Goal: Task Accomplishment & Management: Manage account settings

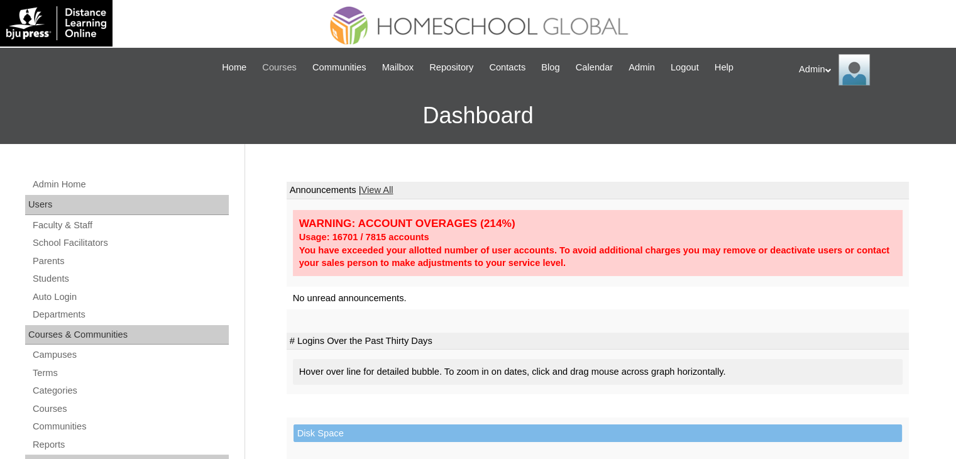
click at [264, 70] on span "Courses" at bounding box center [279, 67] width 35 height 14
click at [63, 278] on link "Students" at bounding box center [129, 279] width 197 height 16
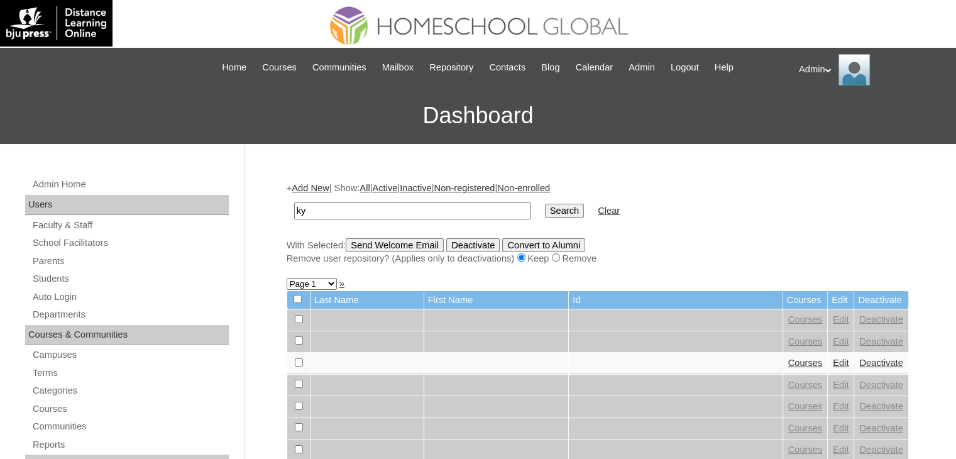
type input "k"
type input "Sky Aleph"
click at [545, 204] on input "Search" at bounding box center [564, 211] width 39 height 14
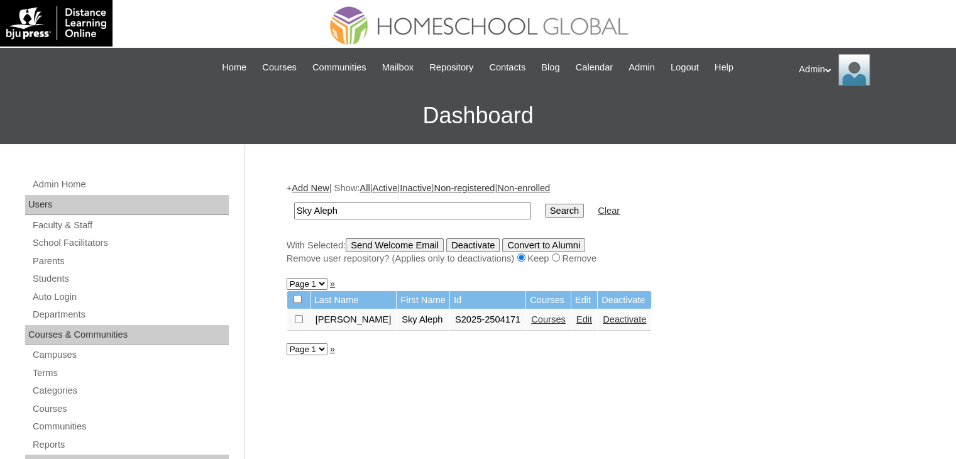
click at [531, 317] on link "Courses" at bounding box center [548, 319] width 35 height 10
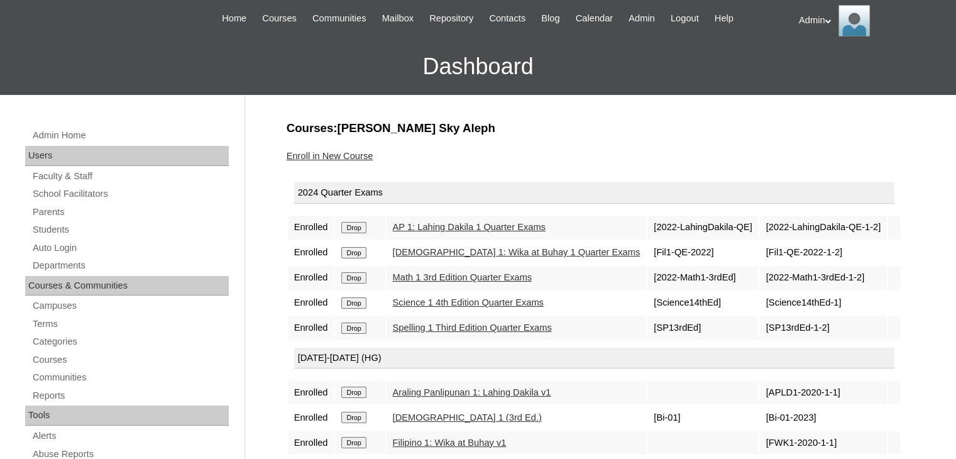
scroll to position [7, 0]
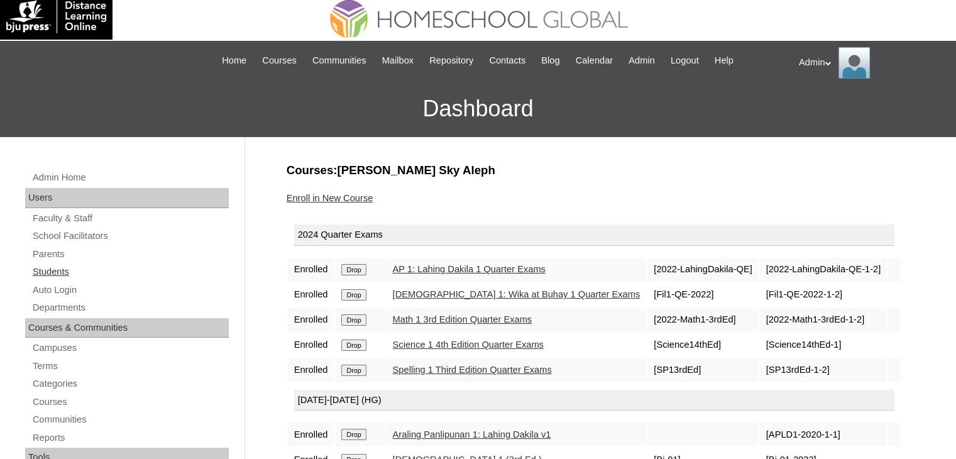
click at [51, 272] on link "Students" at bounding box center [129, 272] width 197 height 16
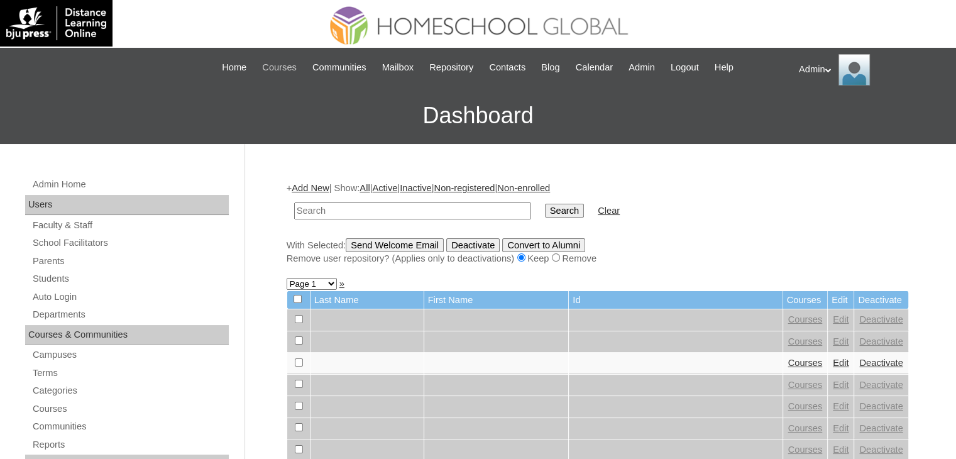
click at [270, 61] on span "Courses" at bounding box center [279, 67] width 35 height 14
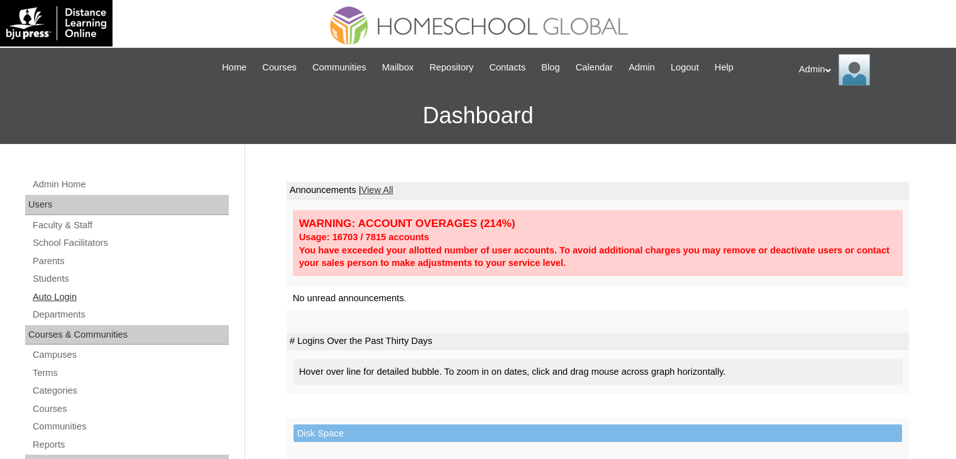
click at [60, 295] on link "Auto Login" at bounding box center [129, 297] width 197 height 16
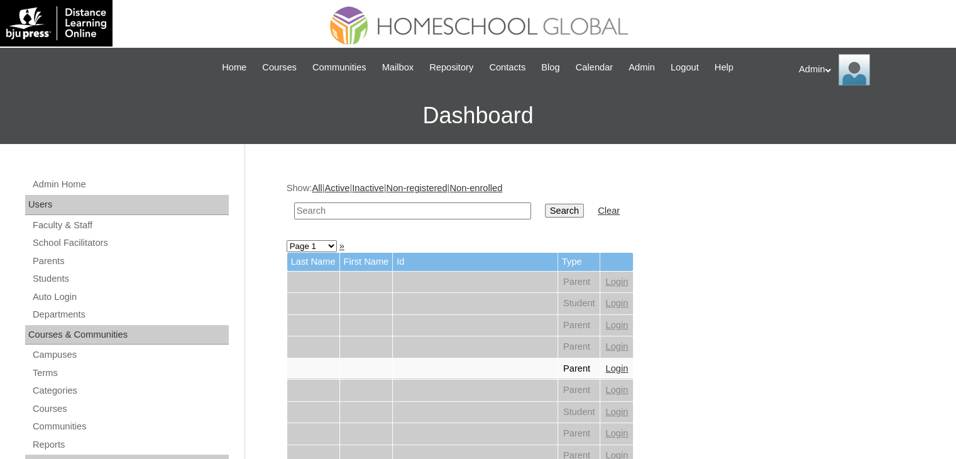
click at [371, 207] on input "text" at bounding box center [412, 210] width 237 height 17
type input "Sky Aleph"
click at [545, 212] on input "Search" at bounding box center [564, 211] width 39 height 14
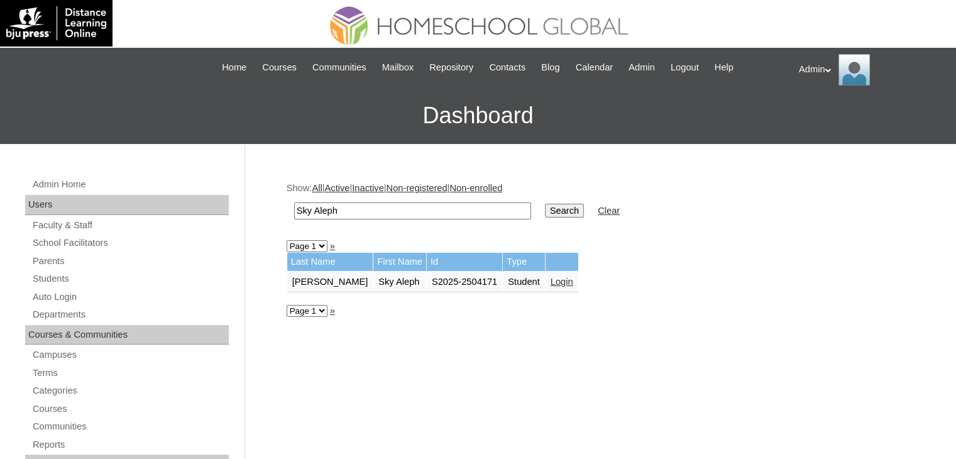
click at [550, 279] on link "Login" at bounding box center [561, 281] width 23 height 10
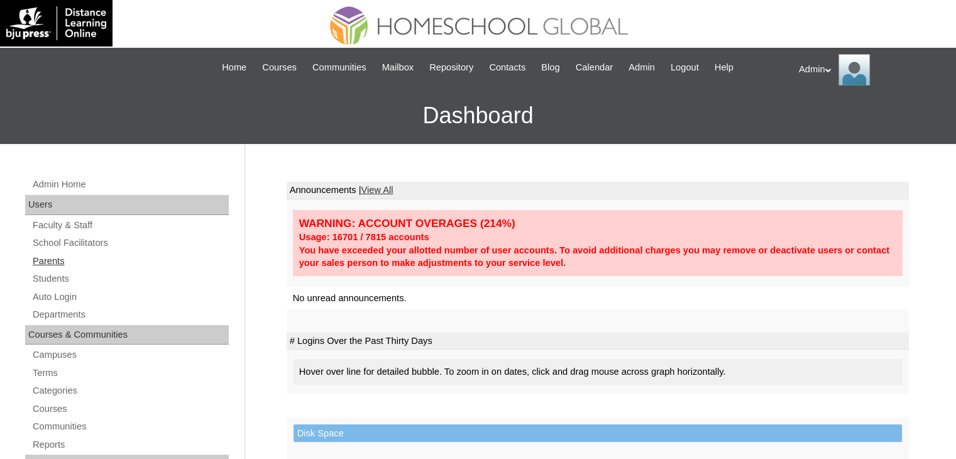
click at [53, 261] on link "Parents" at bounding box center [129, 261] width 197 height 16
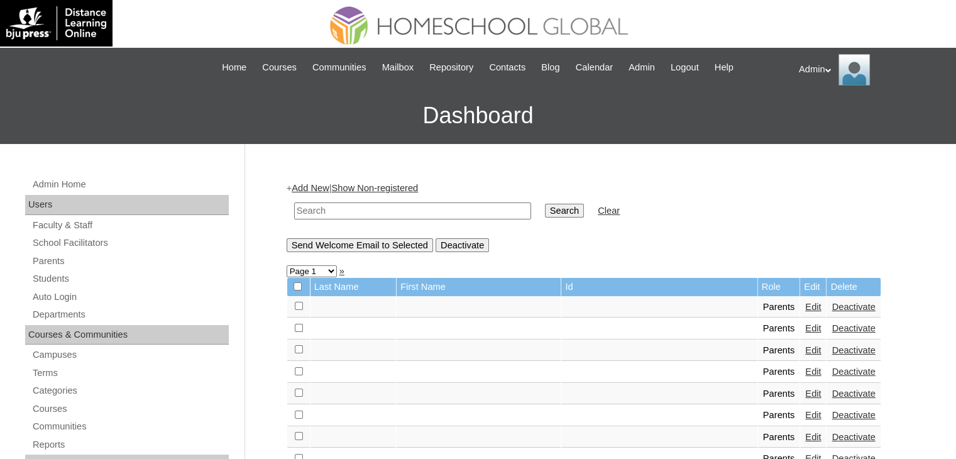
click at [383, 204] on input "text" at bounding box center [412, 210] width 237 height 17
type input "Torno"
click at [545, 213] on input "Search" at bounding box center [564, 211] width 39 height 14
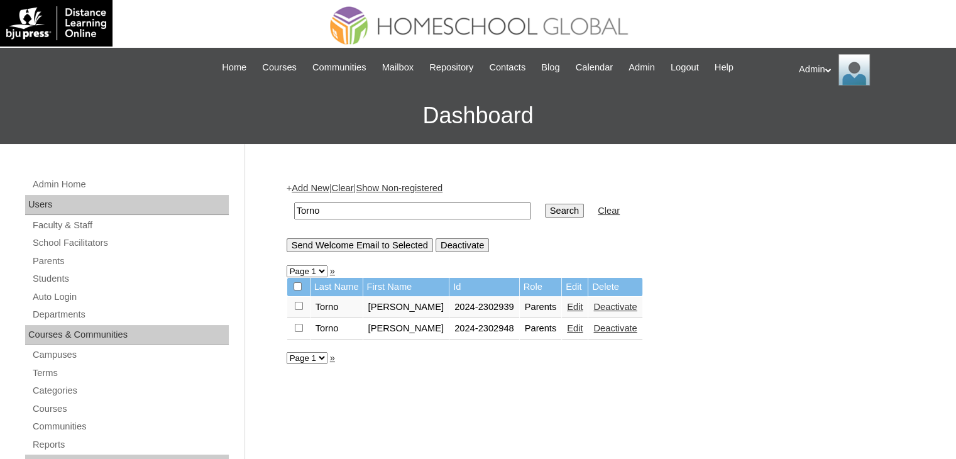
click at [567, 310] on link "Edit" at bounding box center [575, 307] width 16 height 10
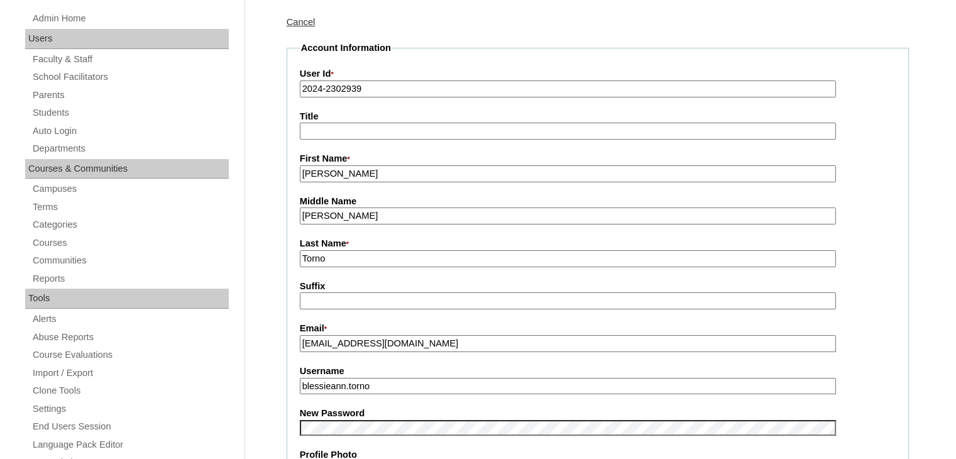
scroll to position [167, 0]
drag, startPoint x: 392, startPoint y: 380, endPoint x: 281, endPoint y: 378, distance: 110.6
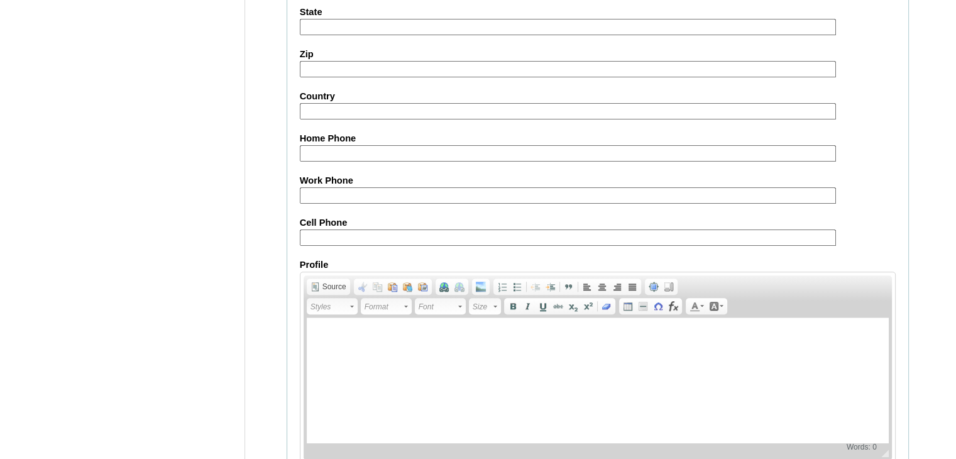
scroll to position [1180, 0]
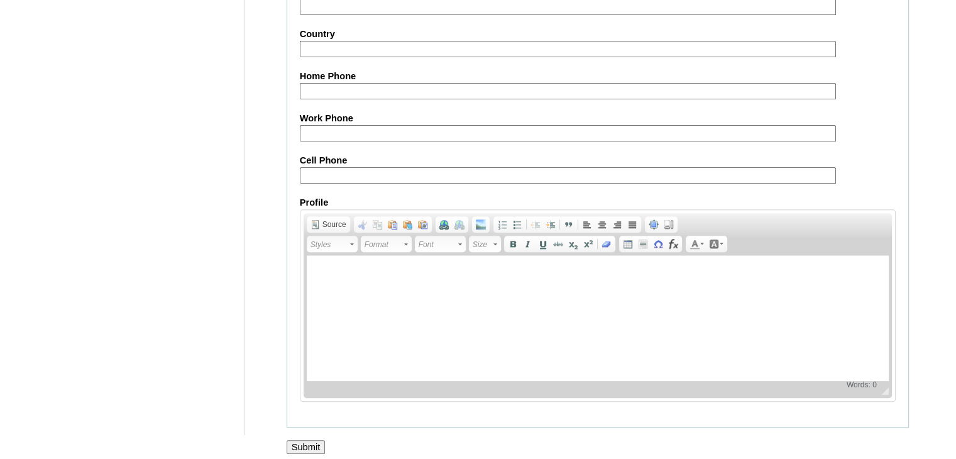
click at [314, 440] on input "Submit" at bounding box center [306, 447] width 39 height 14
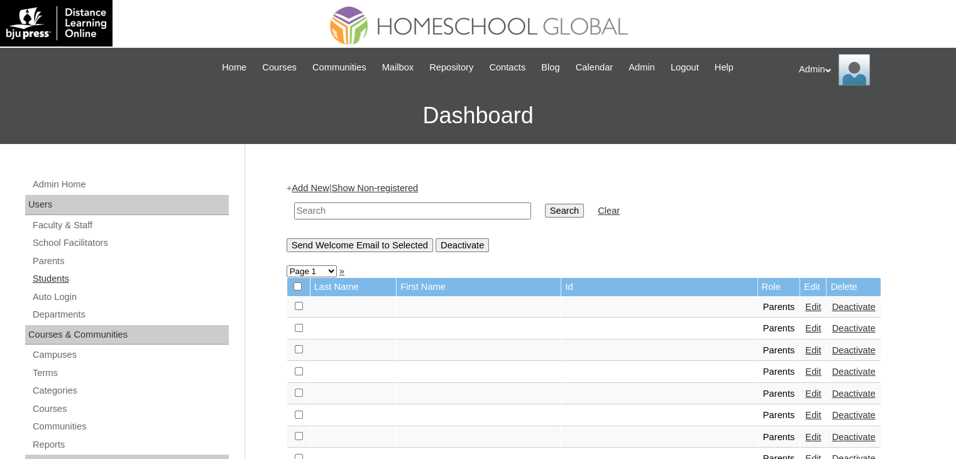
click at [56, 273] on link "Students" at bounding box center [129, 279] width 197 height 16
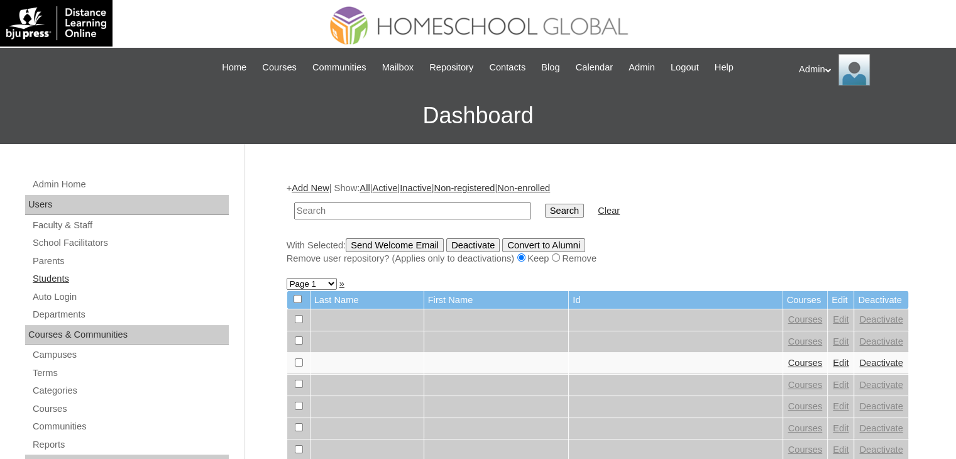
click at [57, 276] on link "Students" at bounding box center [129, 279] width 197 height 16
click at [53, 264] on link "Parents" at bounding box center [129, 261] width 197 height 16
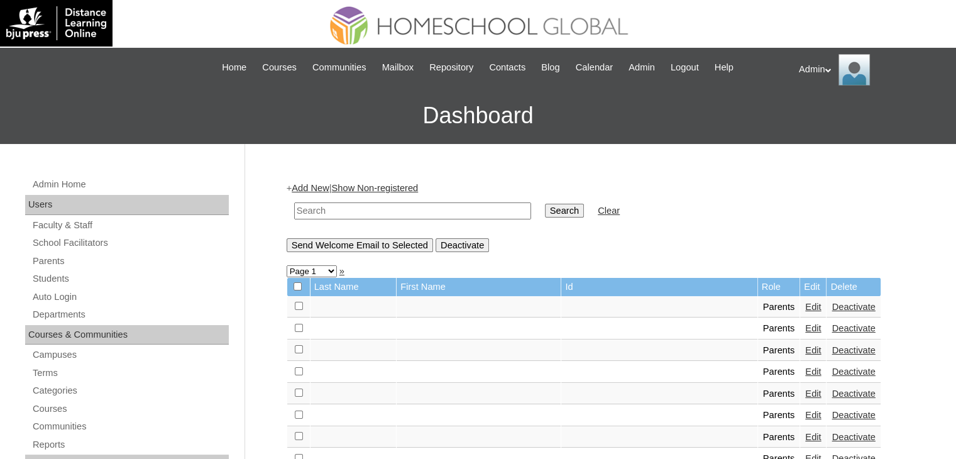
click at [376, 210] on input "text" at bounding box center [412, 210] width 237 height 17
type input "Torno"
click at [545, 207] on input "Search" at bounding box center [564, 211] width 39 height 14
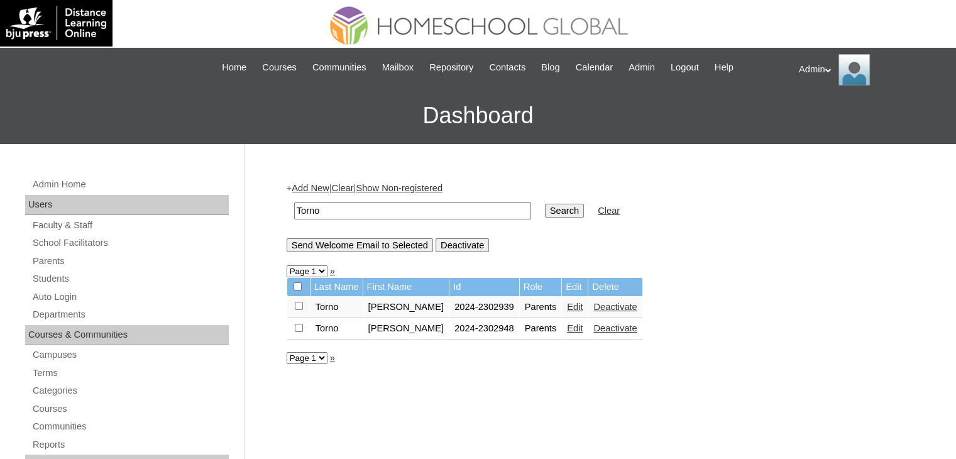
click at [567, 305] on link "Edit" at bounding box center [575, 307] width 16 height 10
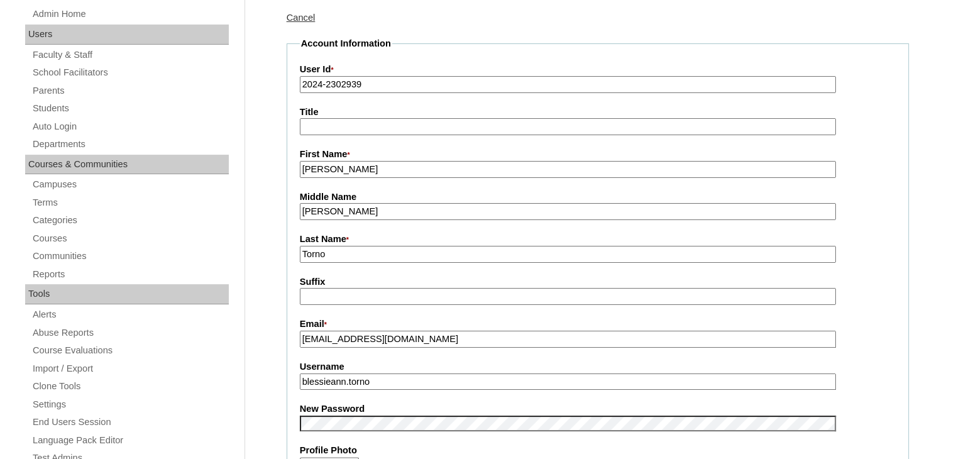
scroll to position [173, 0]
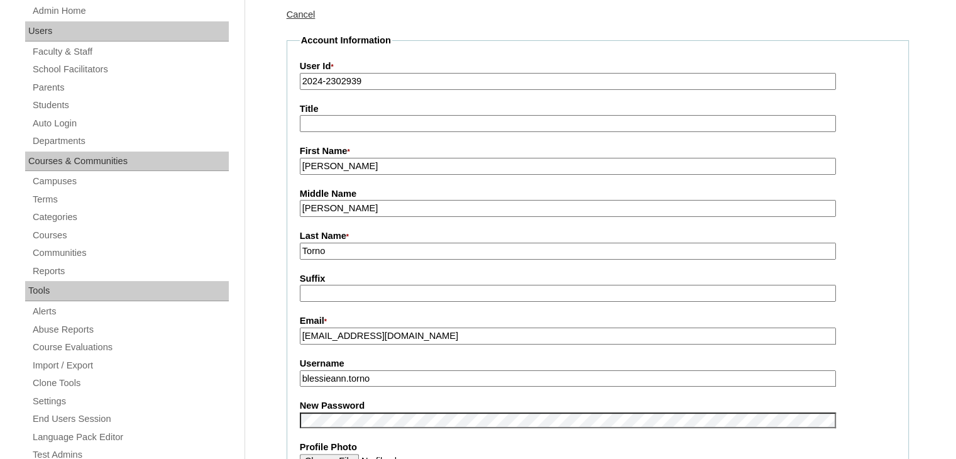
click at [295, 15] on link "Cancel" at bounding box center [301, 14] width 29 height 10
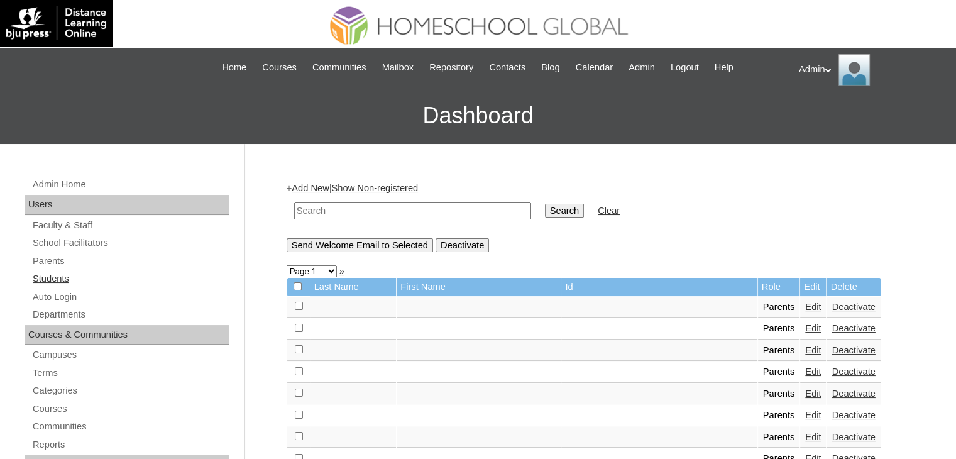
click at [57, 273] on link "Students" at bounding box center [129, 279] width 197 height 16
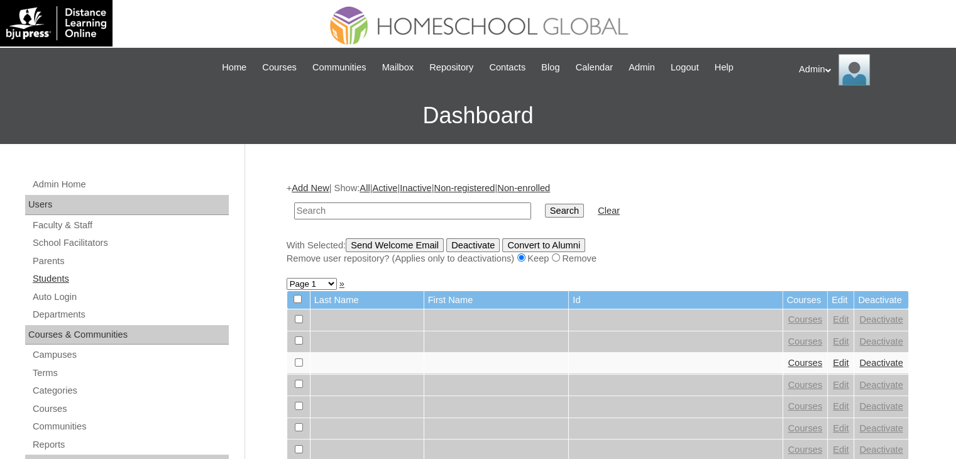
click at [55, 279] on link "Students" at bounding box center [129, 279] width 197 height 16
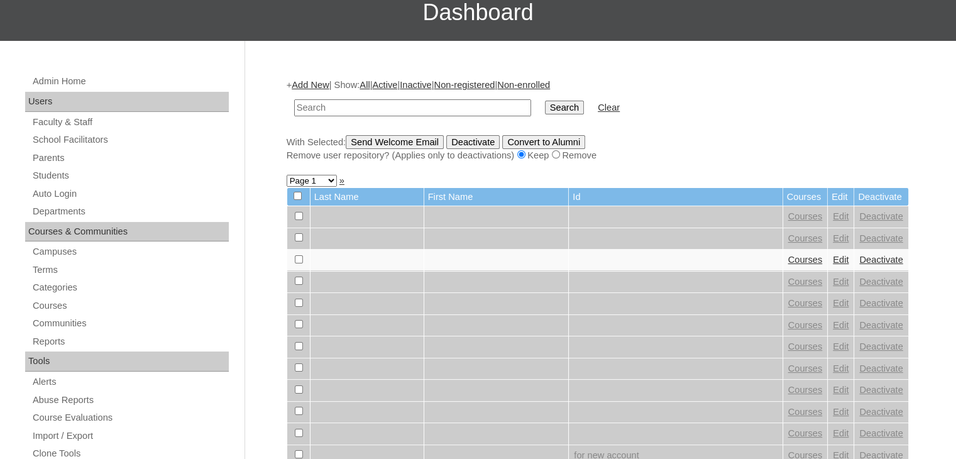
scroll to position [108, 0]
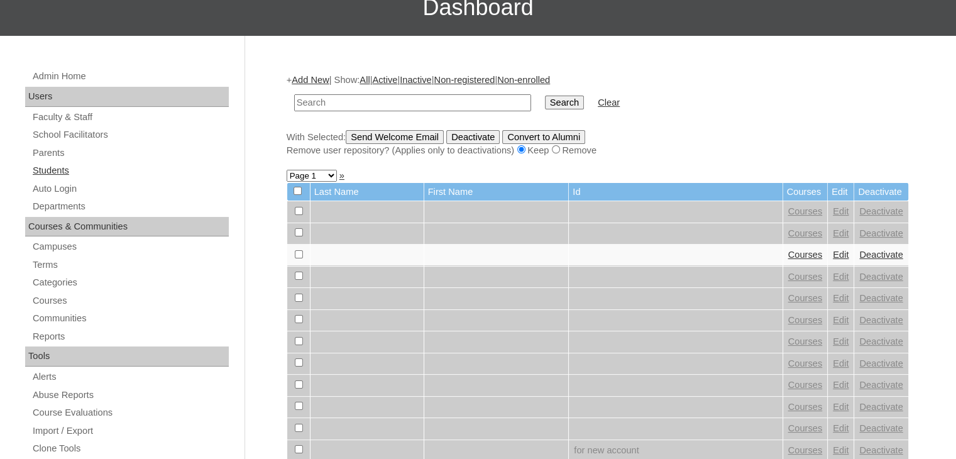
click at [55, 168] on link "Students" at bounding box center [129, 171] width 197 height 16
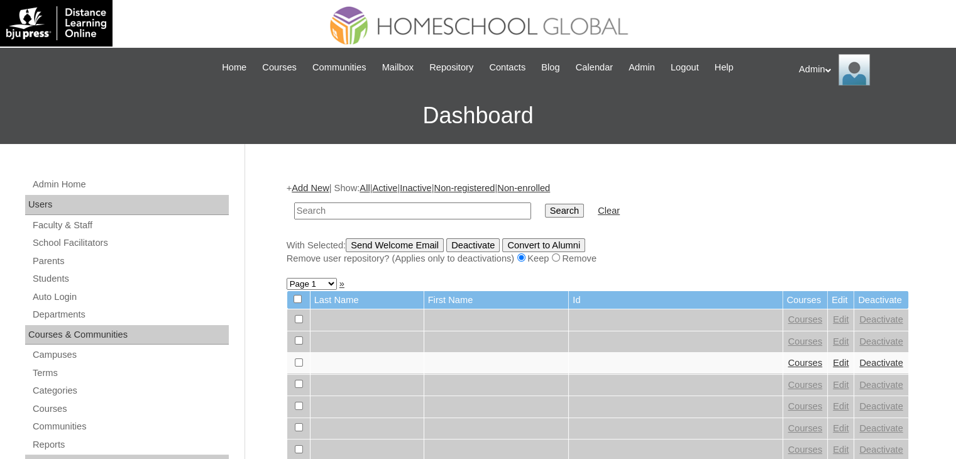
type input "h"
